Goal: Task Accomplishment & Management: Use online tool/utility

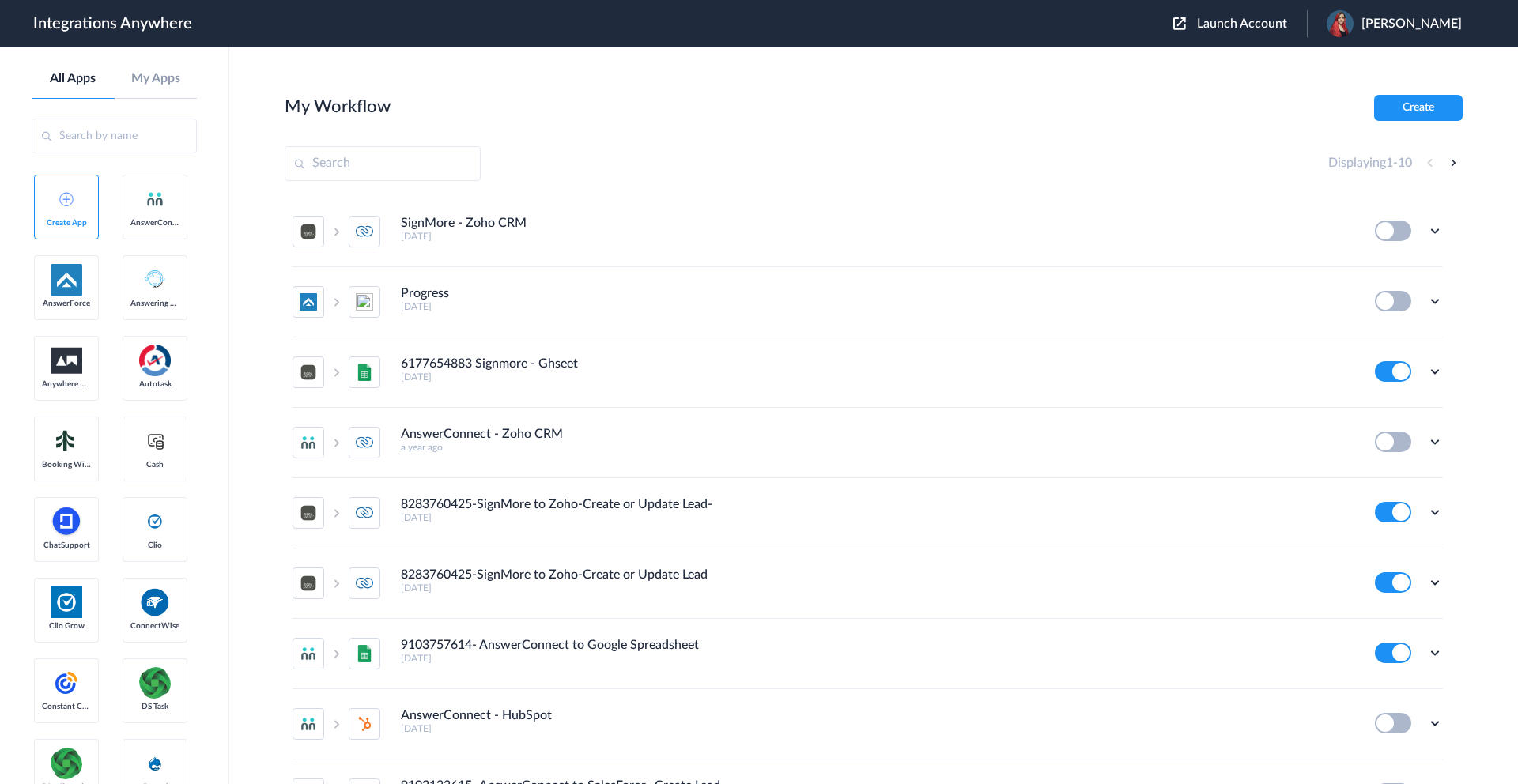
click at [1206, 27] on span "Launch Account" at bounding box center [1242, 24] width 90 height 13
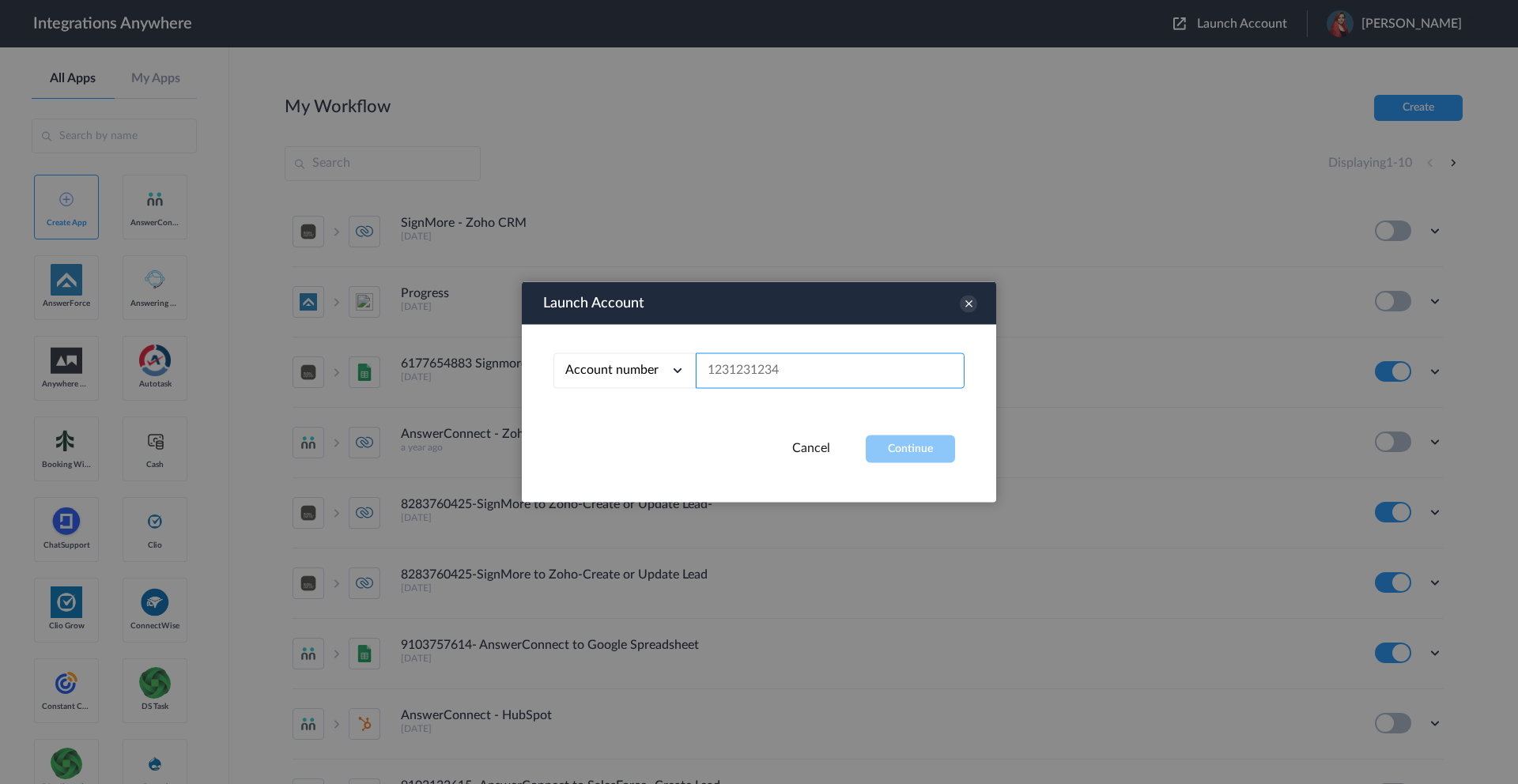
click at [759, 387] on input "text" at bounding box center [830, 371] width 269 height 35
click at [759, 382] on input "text" at bounding box center [830, 371] width 269 height 35
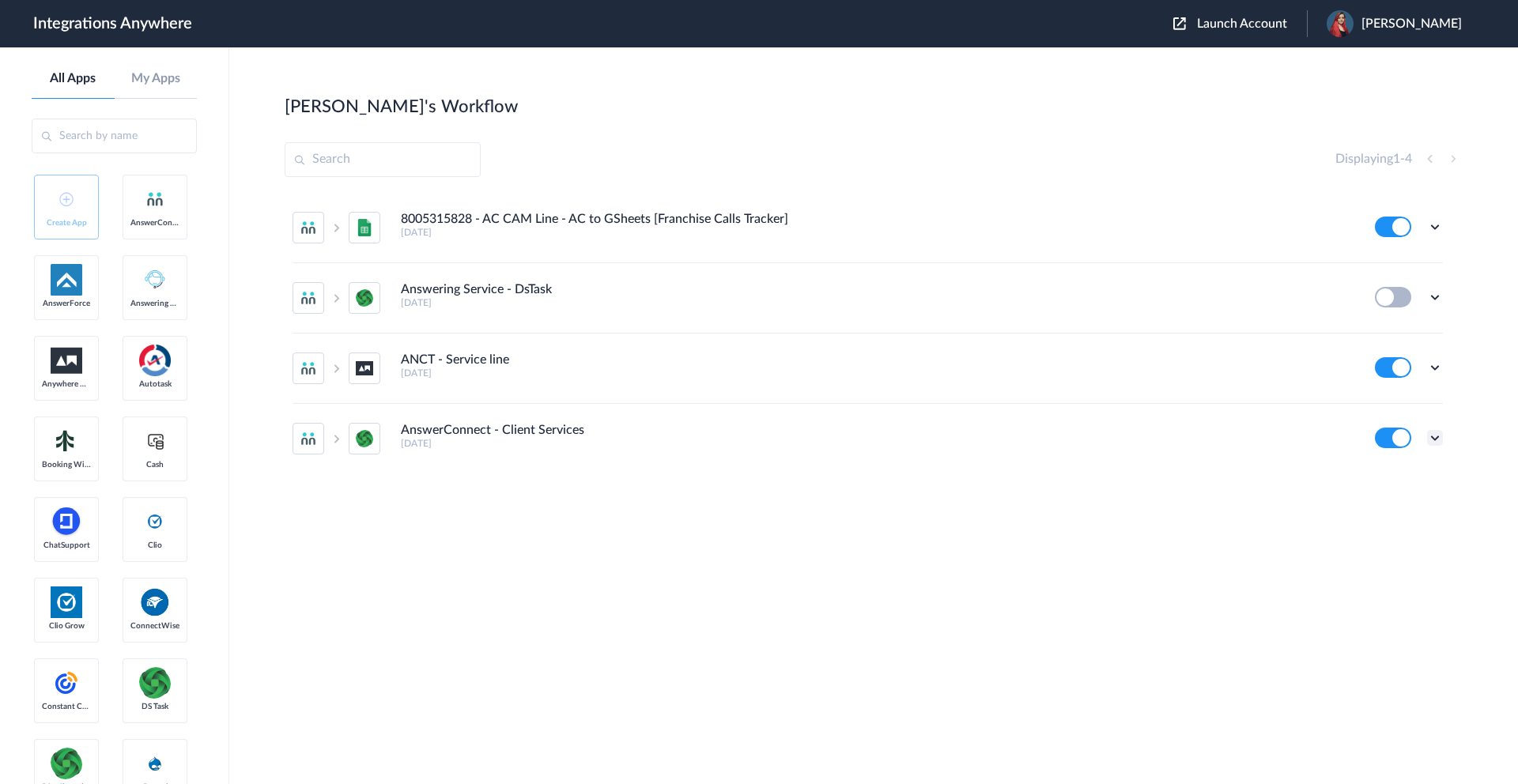
click at [1429, 437] on icon at bounding box center [1436, 438] width 16 height 16
click at [1374, 344] on link "Edit" at bounding box center [1370, 340] width 38 height 11
click at [1240, 29] on span "Launch Account" at bounding box center [1242, 24] width 90 height 13
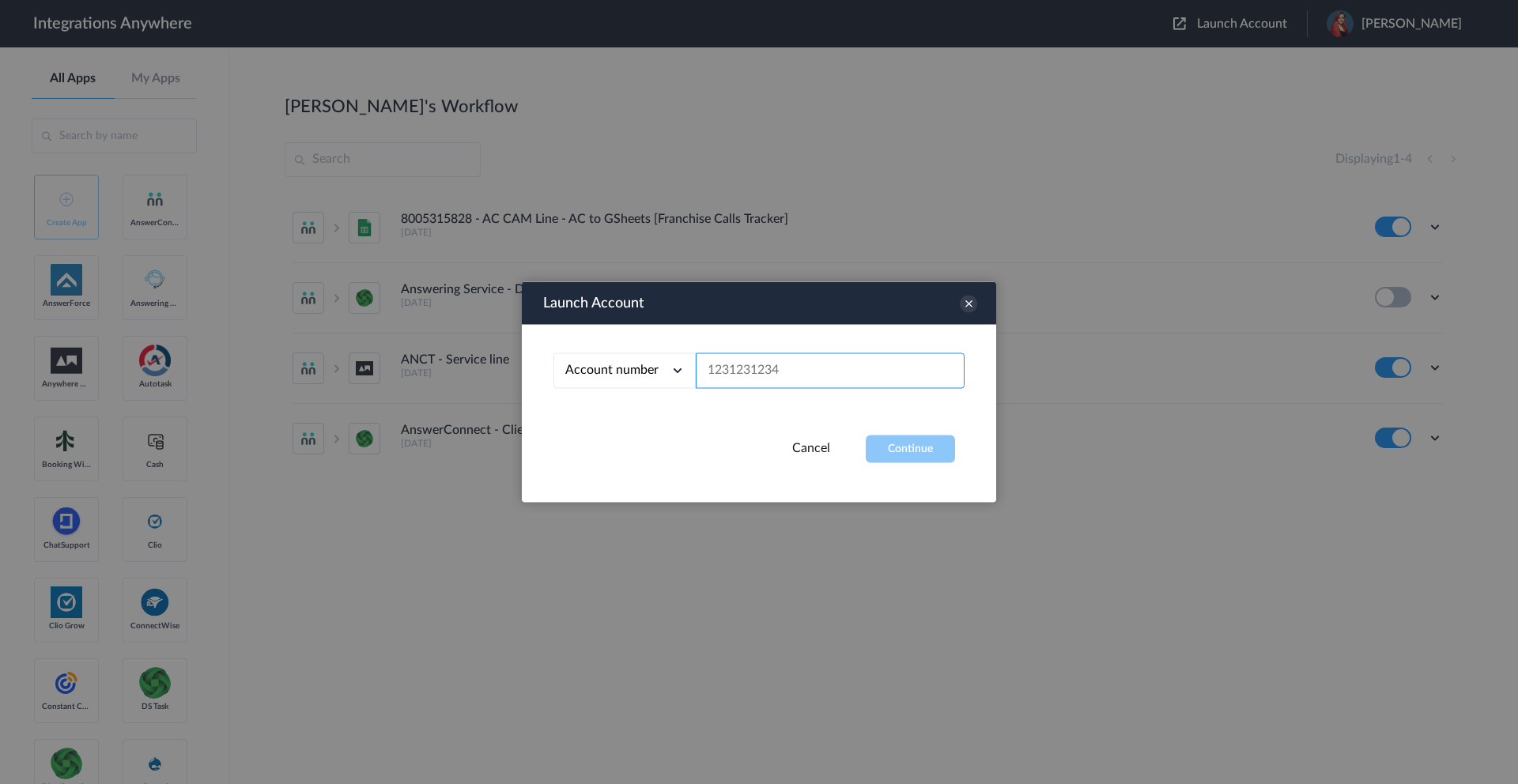
click at [742, 379] on input "text" at bounding box center [830, 371] width 269 height 35
paste input "[PHONE_NUMBER]"
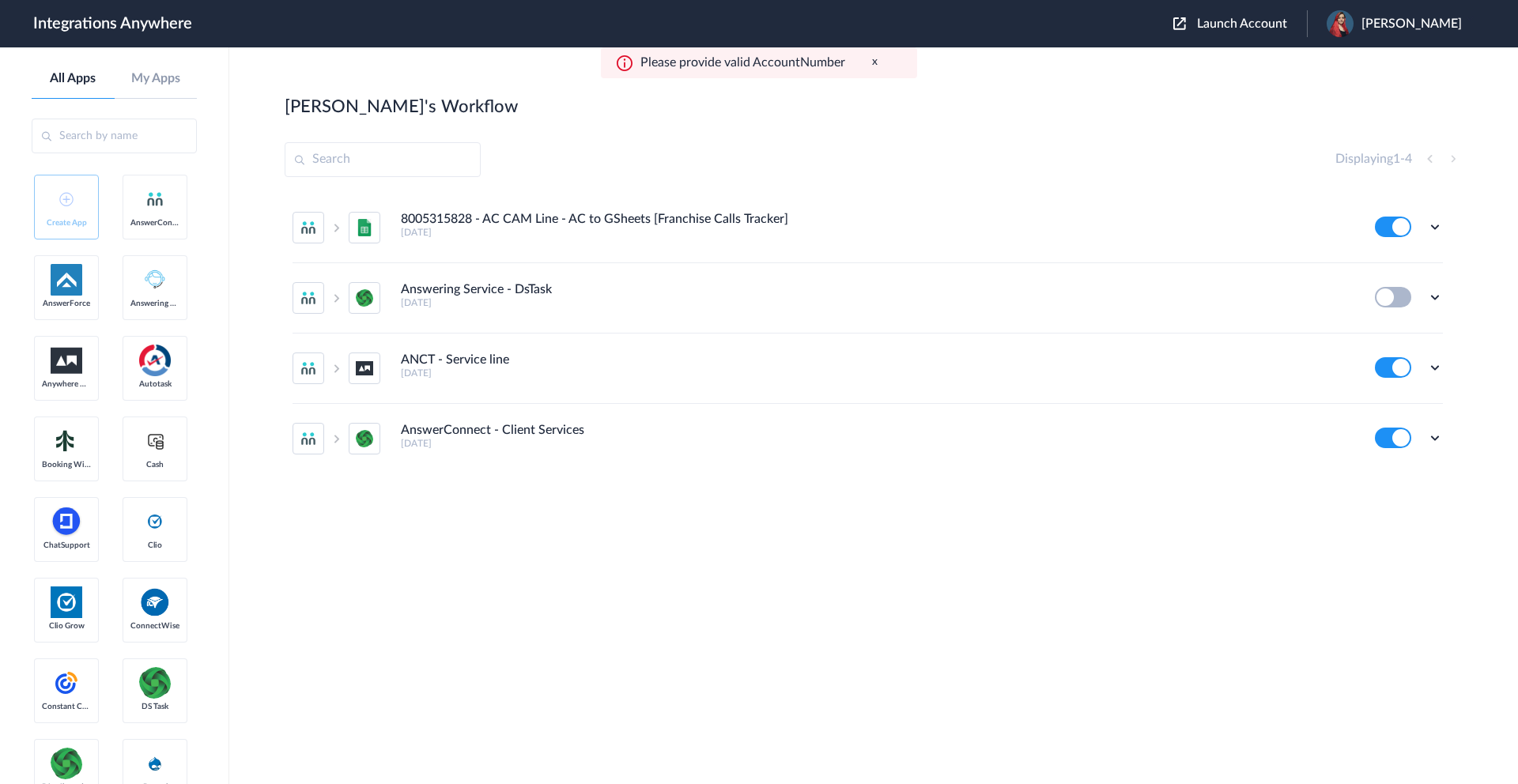
click at [1232, 27] on span "Launch Account" at bounding box center [1242, 24] width 90 height 13
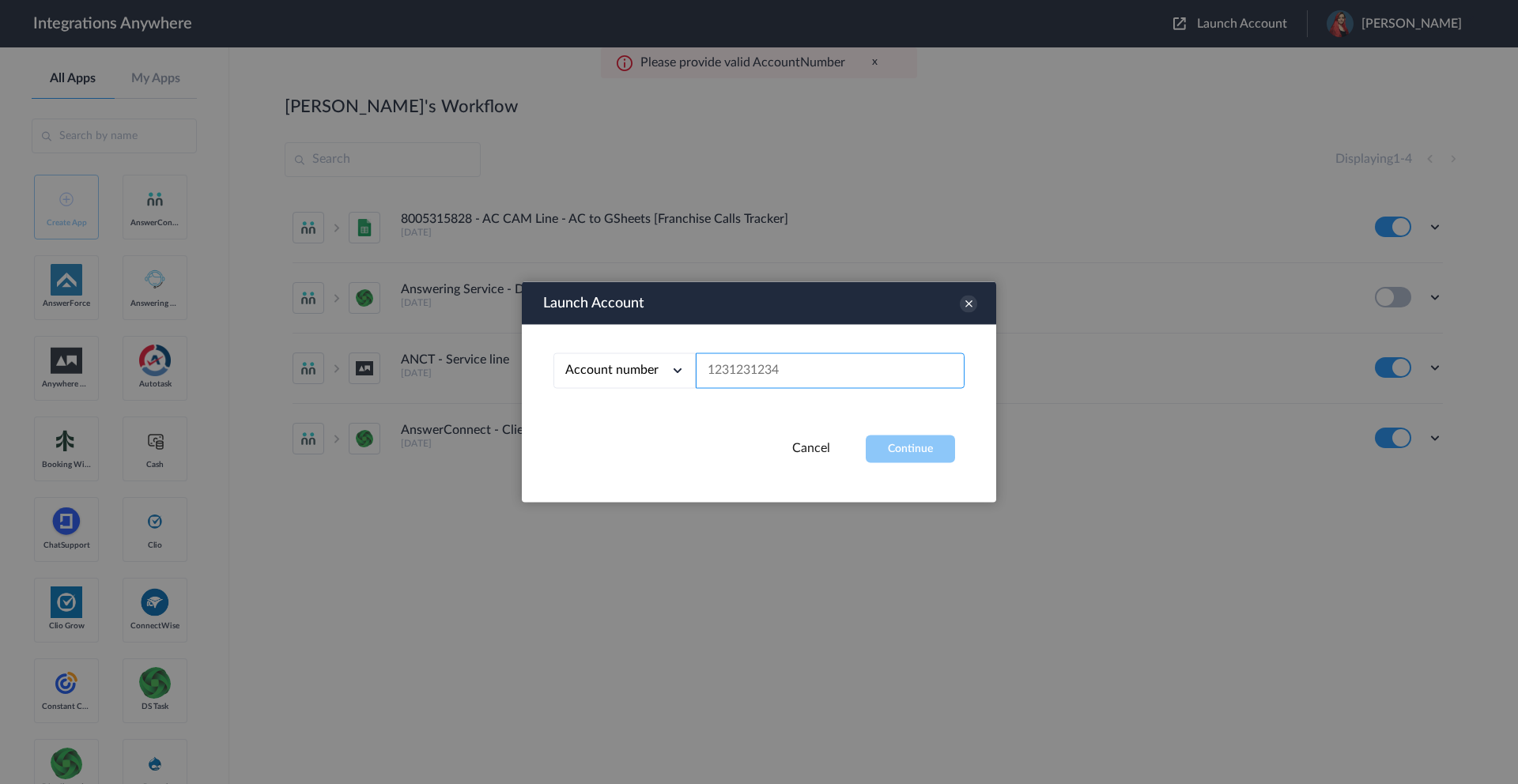
click at [739, 376] on input "text" at bounding box center [830, 371] width 269 height 35
paste input "[PHONE_NUMBER]"
click at [738, 369] on input "[PHONE_NUMBER]" at bounding box center [830, 371] width 269 height 35
type input "8004618520"
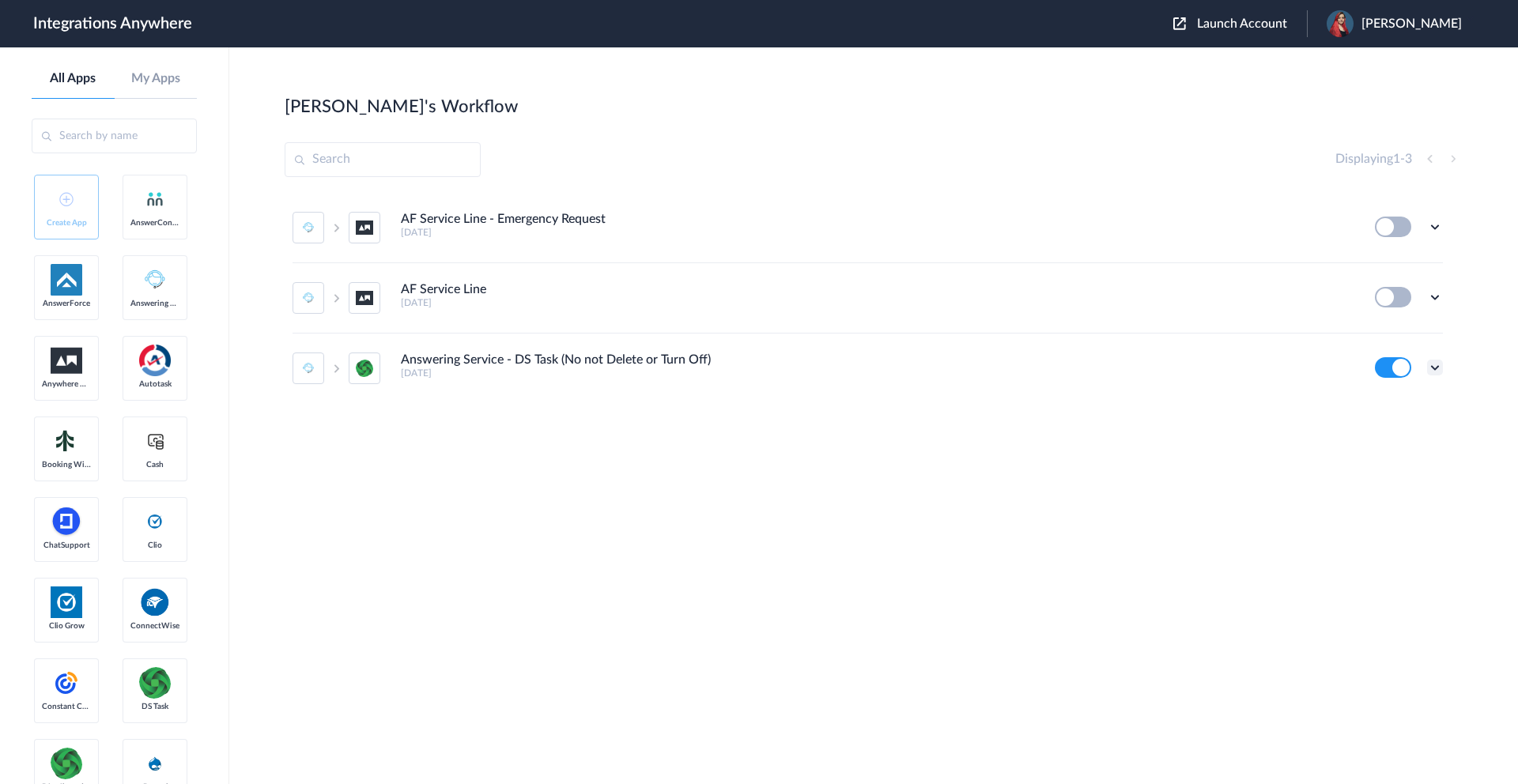
click at [1435, 366] on icon at bounding box center [1436, 368] width 16 height 16
click at [1387, 274] on link "Edit" at bounding box center [1370, 270] width 38 height 11
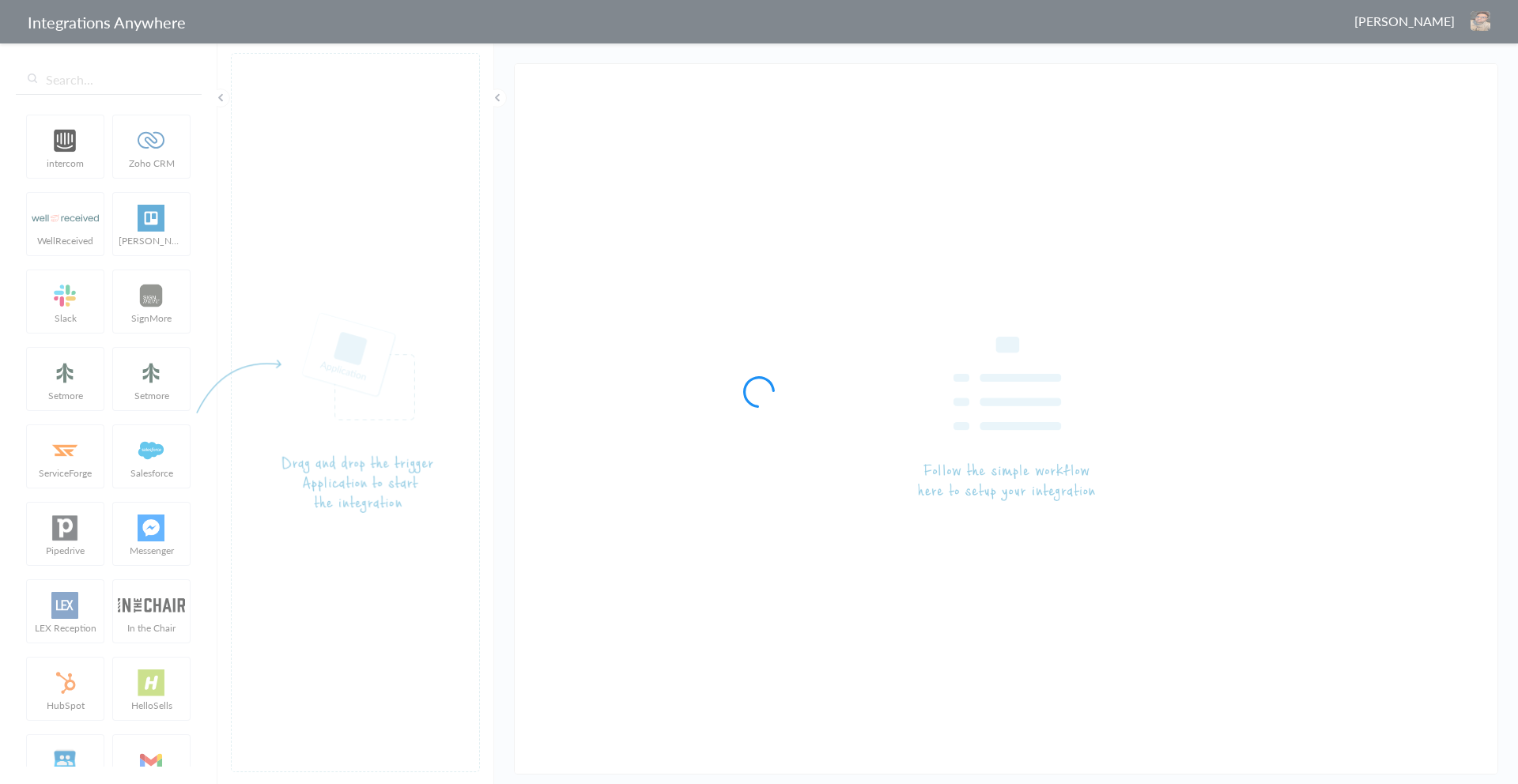
type input "AnswerConnect - Client Services"
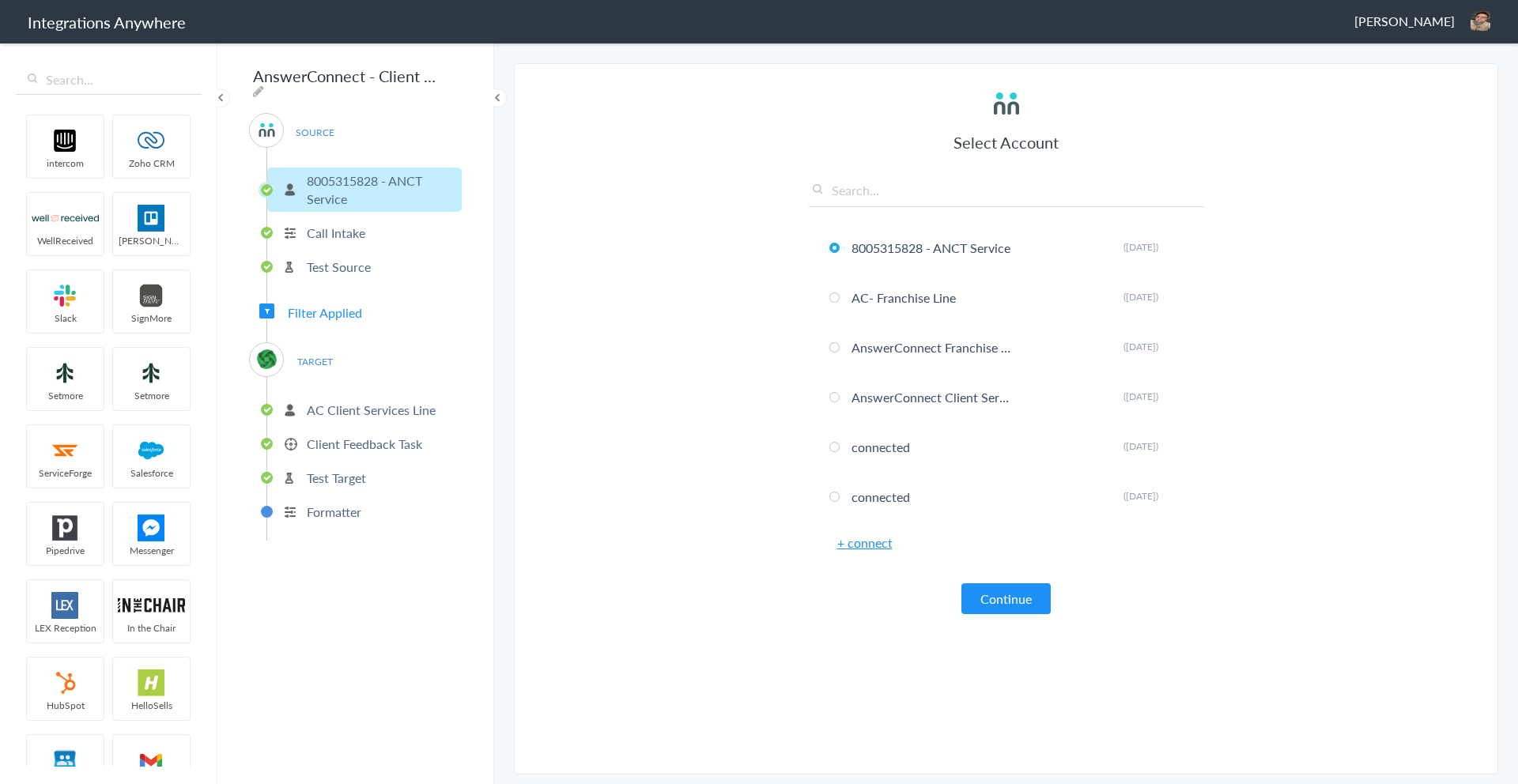
click at [377, 407] on p "AC Client Services Line" at bounding box center [371, 410] width 129 height 19
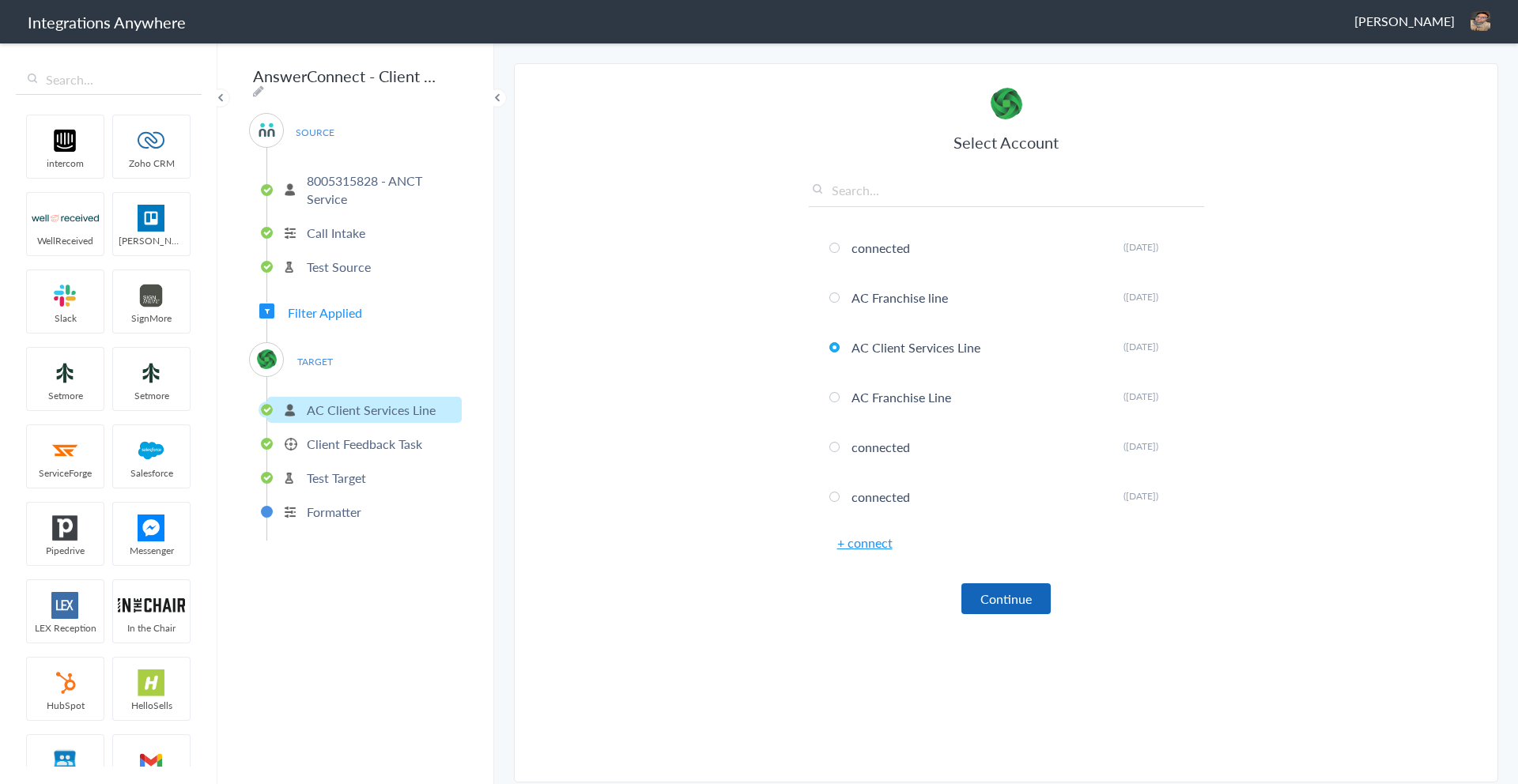
click at [1028, 602] on button "Continue" at bounding box center [1006, 598] width 90 height 31
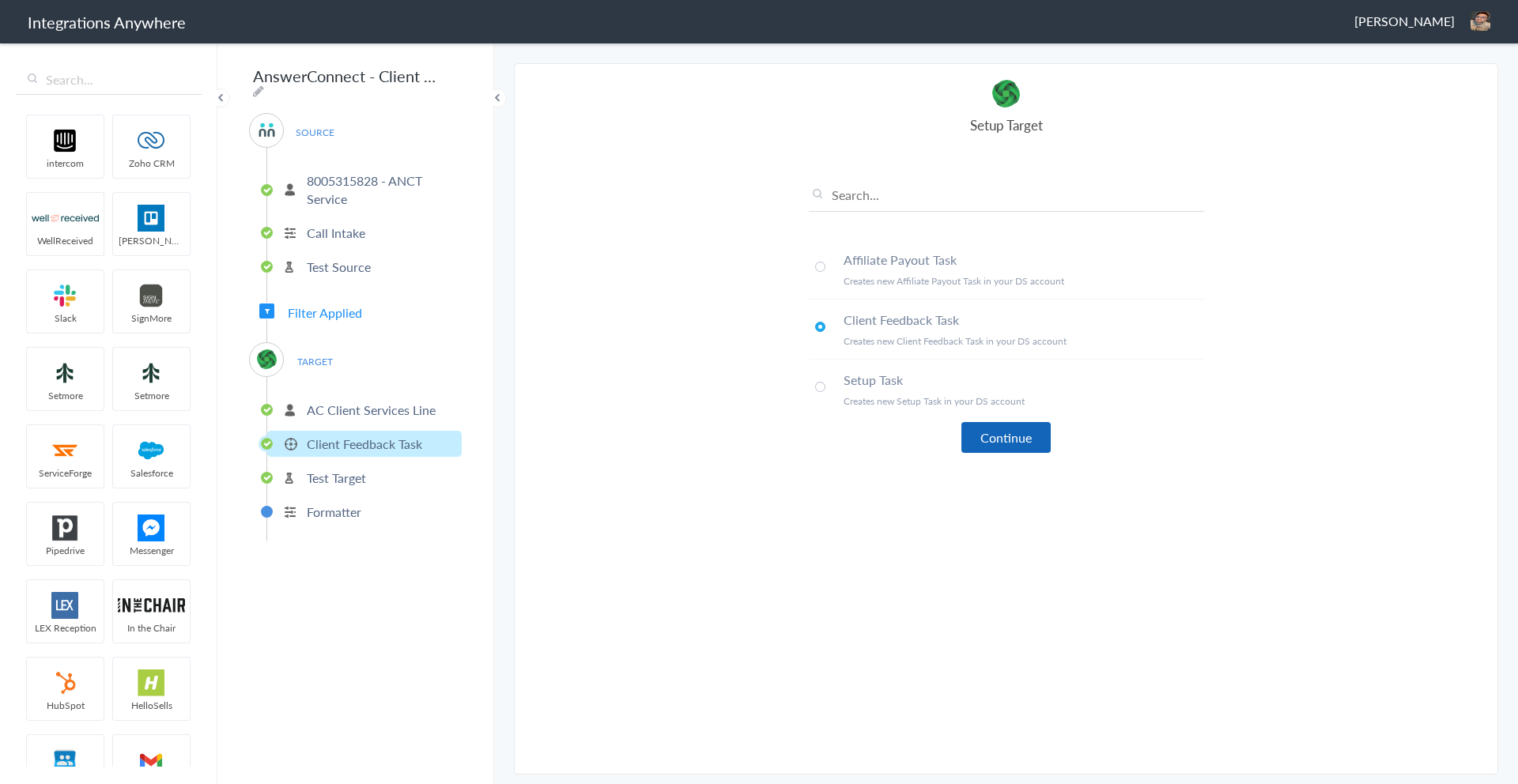
click at [1017, 449] on button "Continue" at bounding box center [1006, 437] width 90 height 31
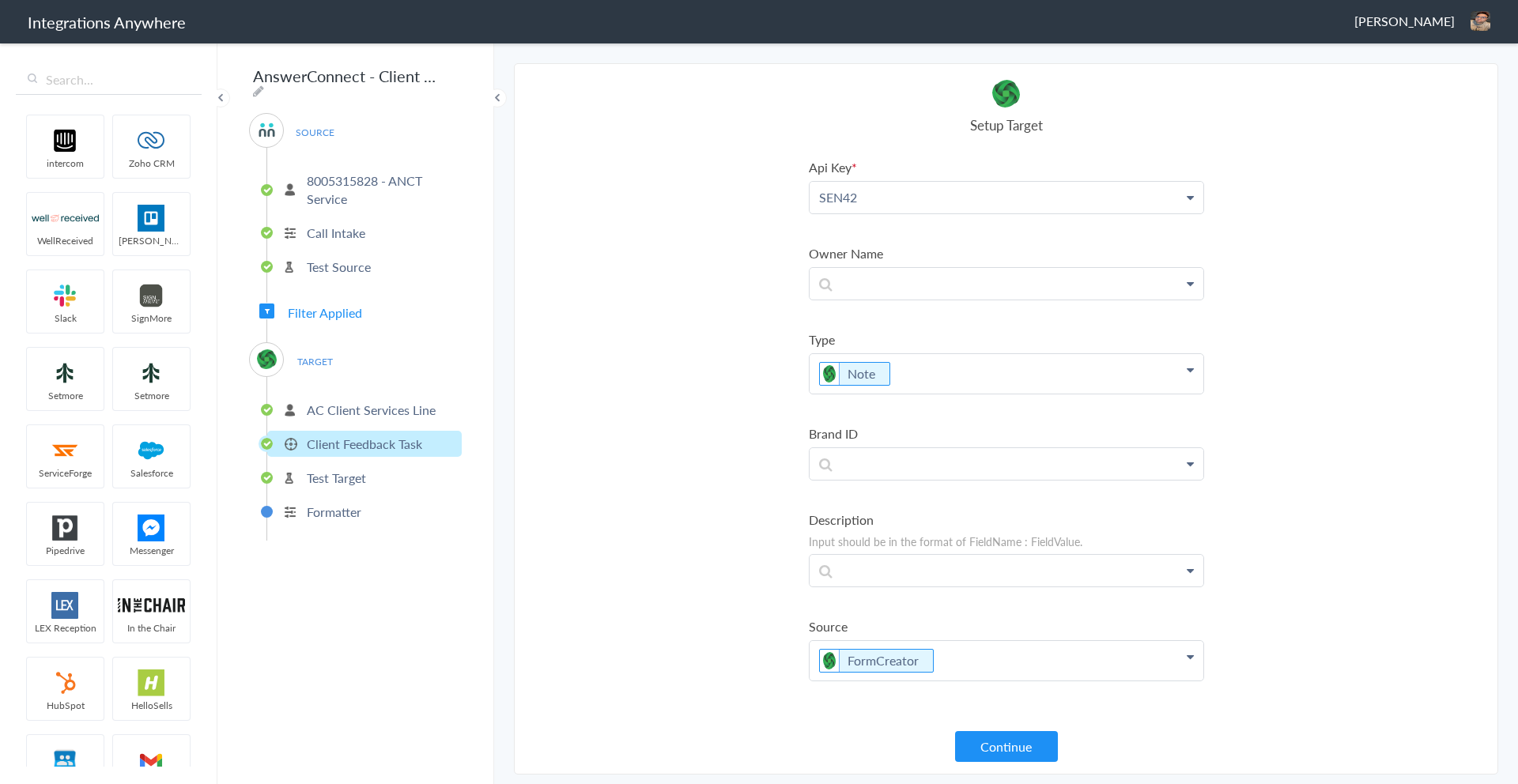
click at [1017, 442] on label "Brand ID" at bounding box center [1006, 433] width 395 height 19
click at [644, 340] on section "Select Account 8005315828 - ANCT Service Rename Delete (5 years ago) AC- Franch…" at bounding box center [1006, 419] width 985 height 711
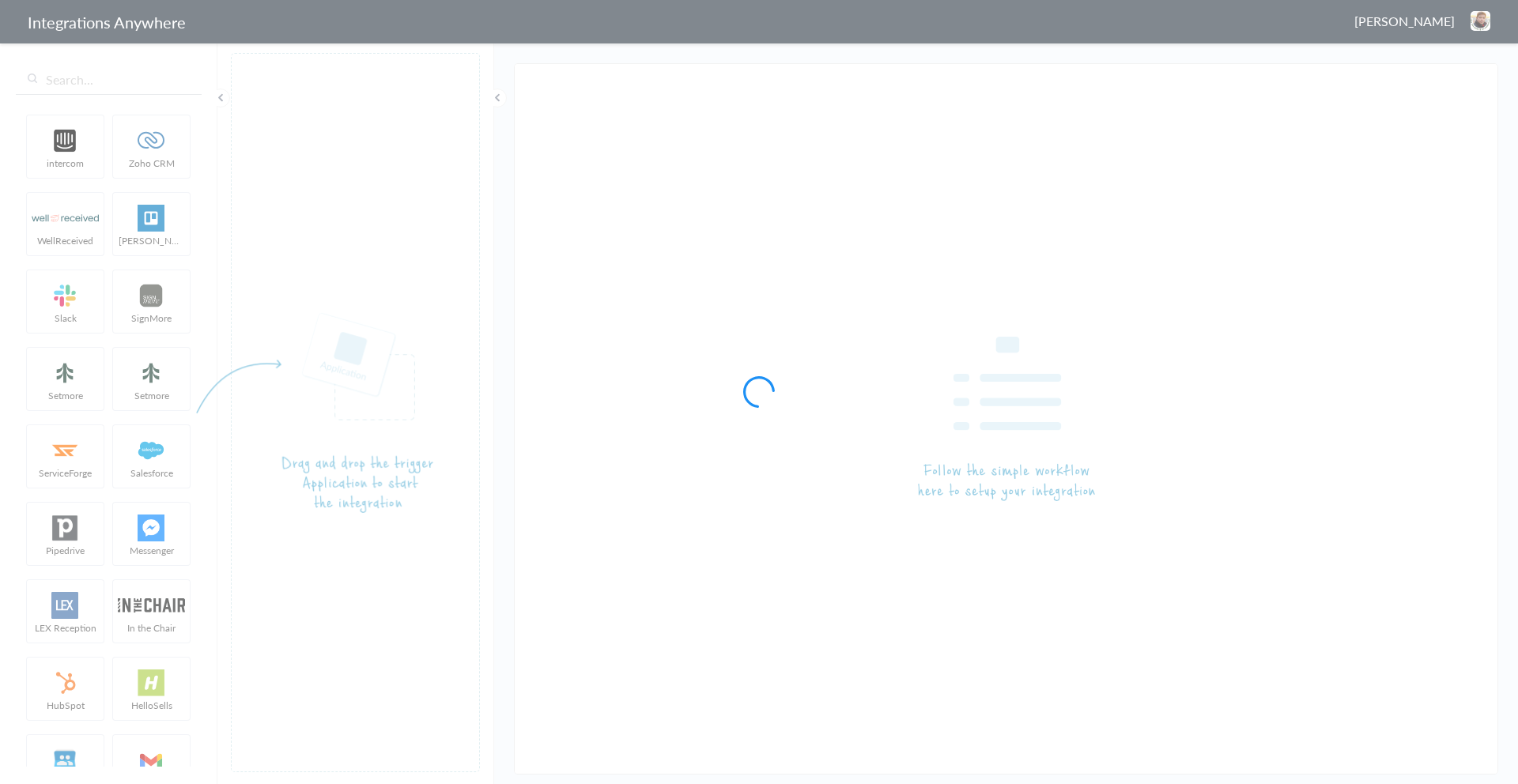
type input "Answering Service - DS Task (No not Delete or Turn Off)"
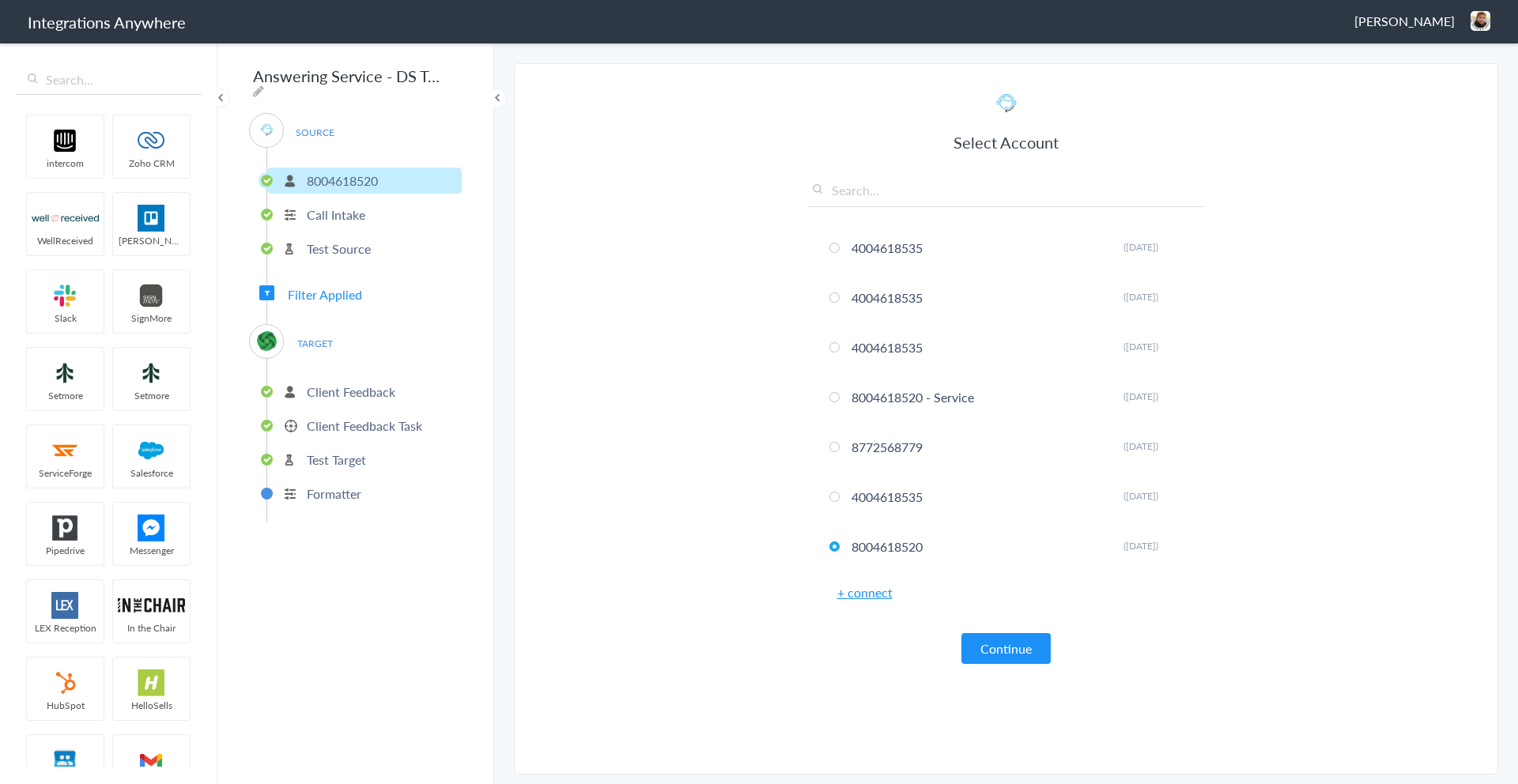
click at [370, 419] on p "Client Feedback Task" at bounding box center [364, 425] width 115 height 19
